Goal: Navigation & Orientation: Find specific page/section

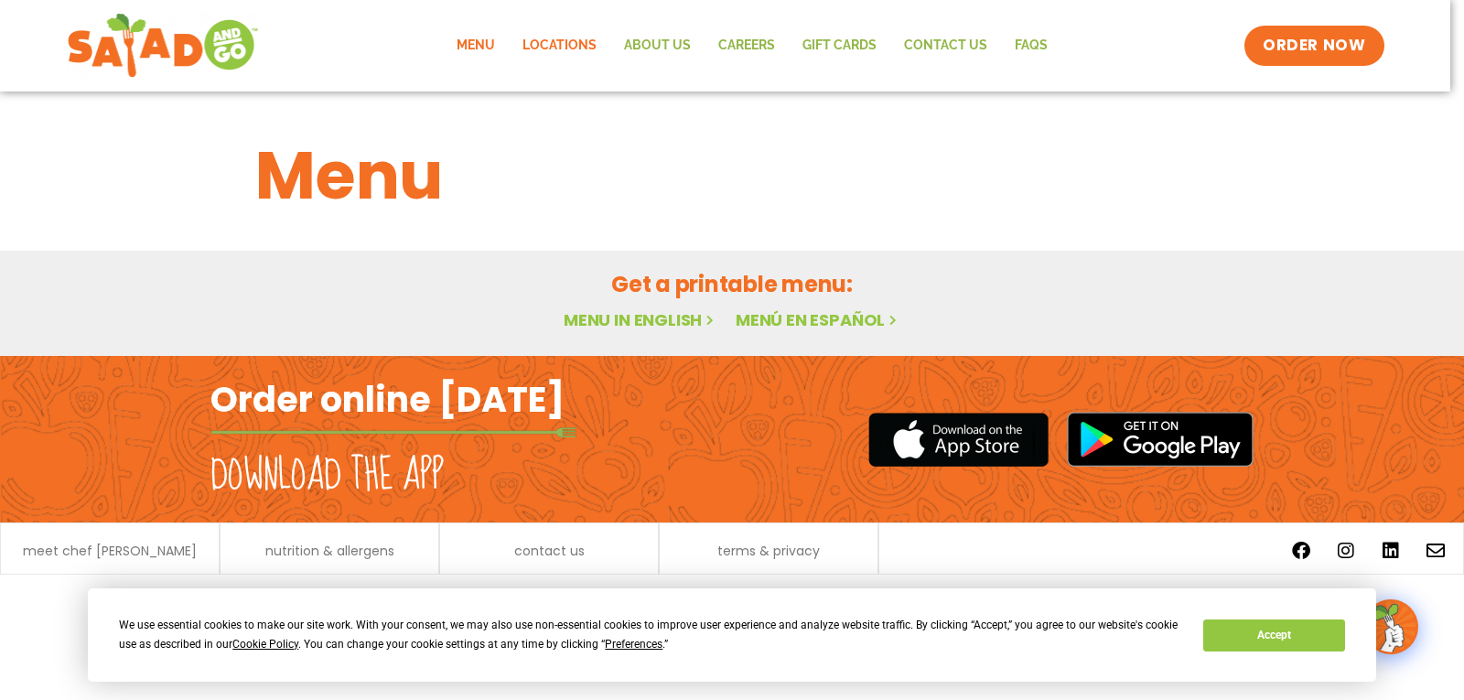
click at [546, 40] on link "Locations" at bounding box center [560, 46] width 102 height 42
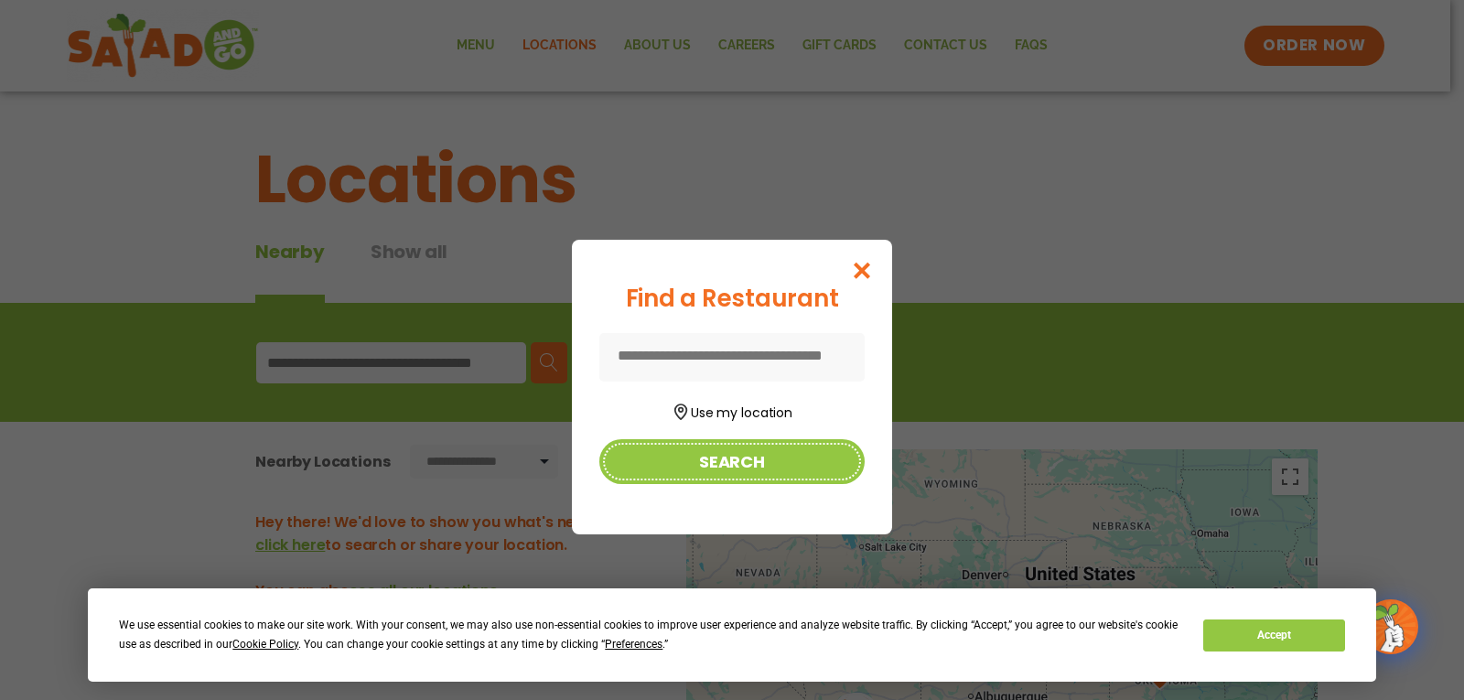
click at [743, 456] on button "Search" at bounding box center [731, 461] width 265 height 45
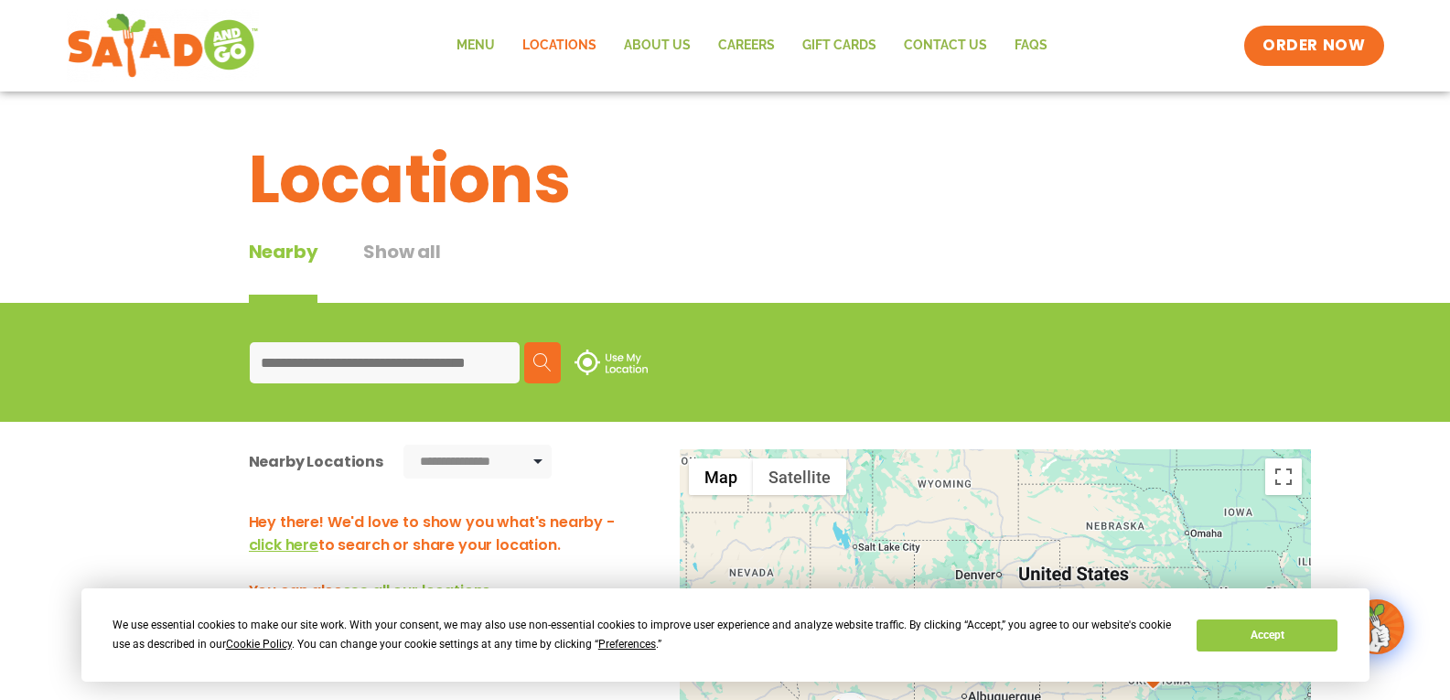
click at [392, 363] on input at bounding box center [385, 362] width 270 height 41
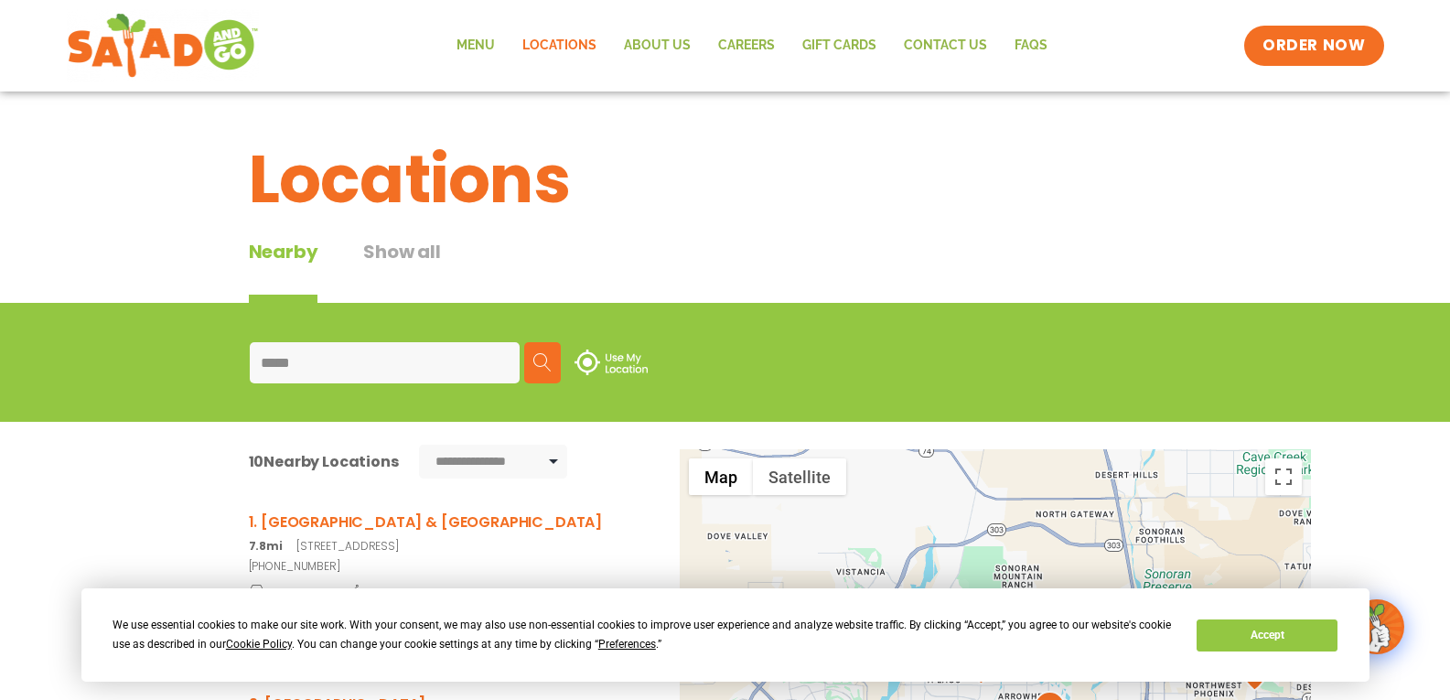
type input "*****"
click at [356, 525] on h3 "1. Deer Valley & 83rd Ave" at bounding box center [445, 522] width 393 height 23
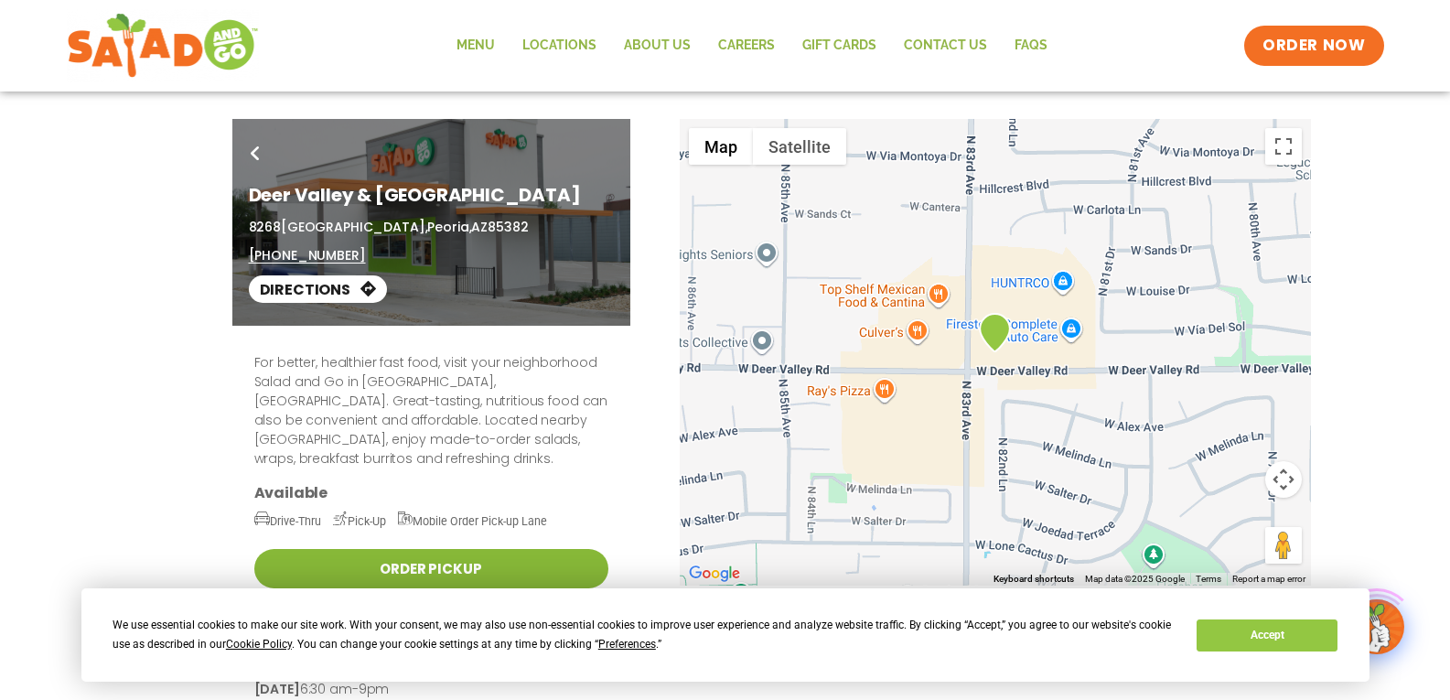
click at [467, 549] on link "Order Pickup" at bounding box center [431, 568] width 354 height 39
